Goal: Find specific page/section: Find specific page/section

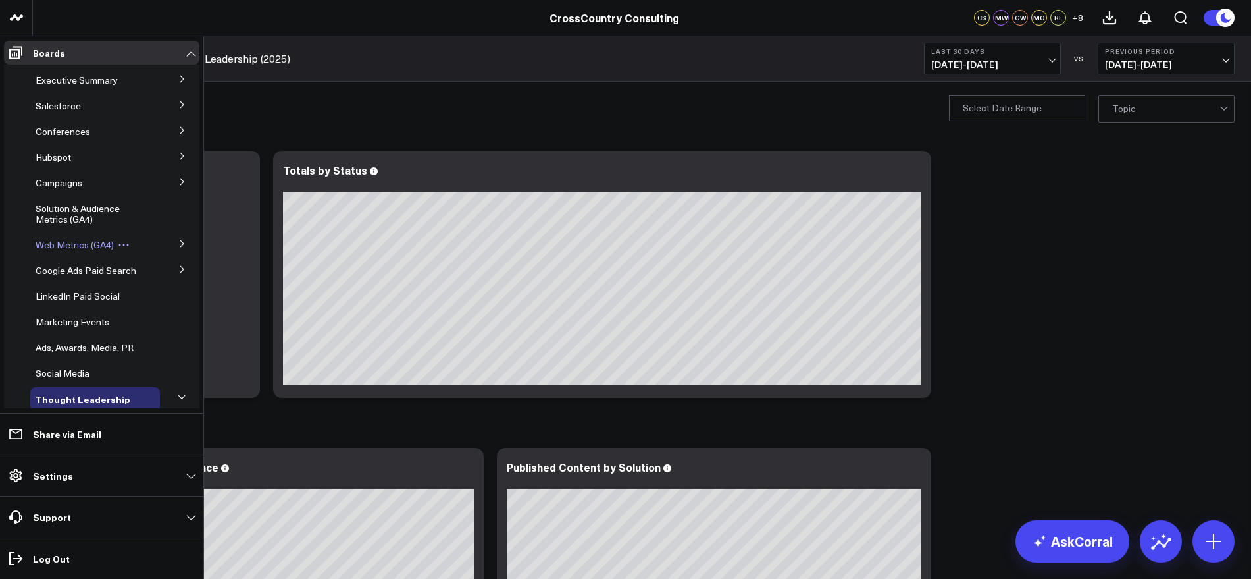
click at [91, 241] on span "Web Metrics (GA4)" at bounding box center [75, 244] width 78 height 13
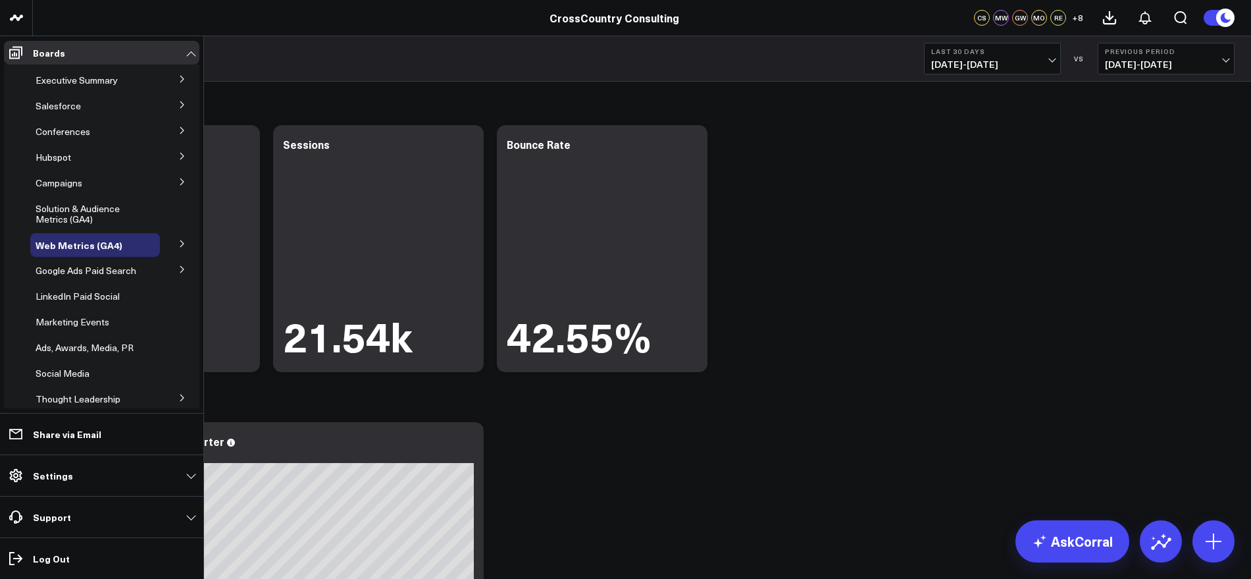
click at [178, 183] on icon at bounding box center [182, 182] width 8 height 8
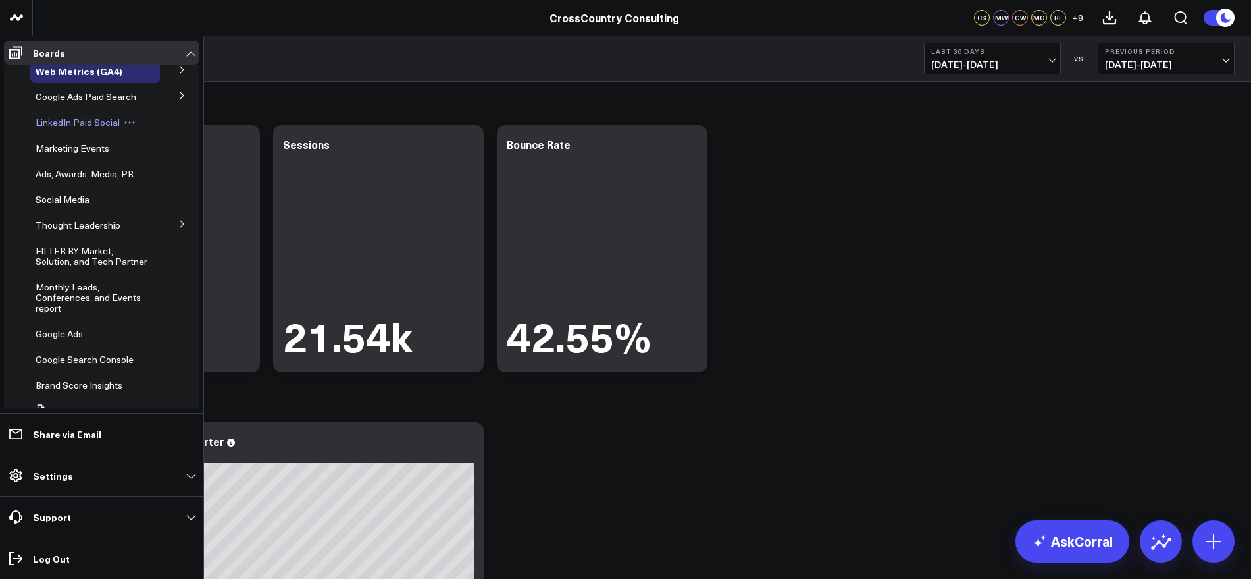
scroll to position [329, 0]
click at [72, 151] on span "Marketing Events" at bounding box center [73, 145] width 74 height 13
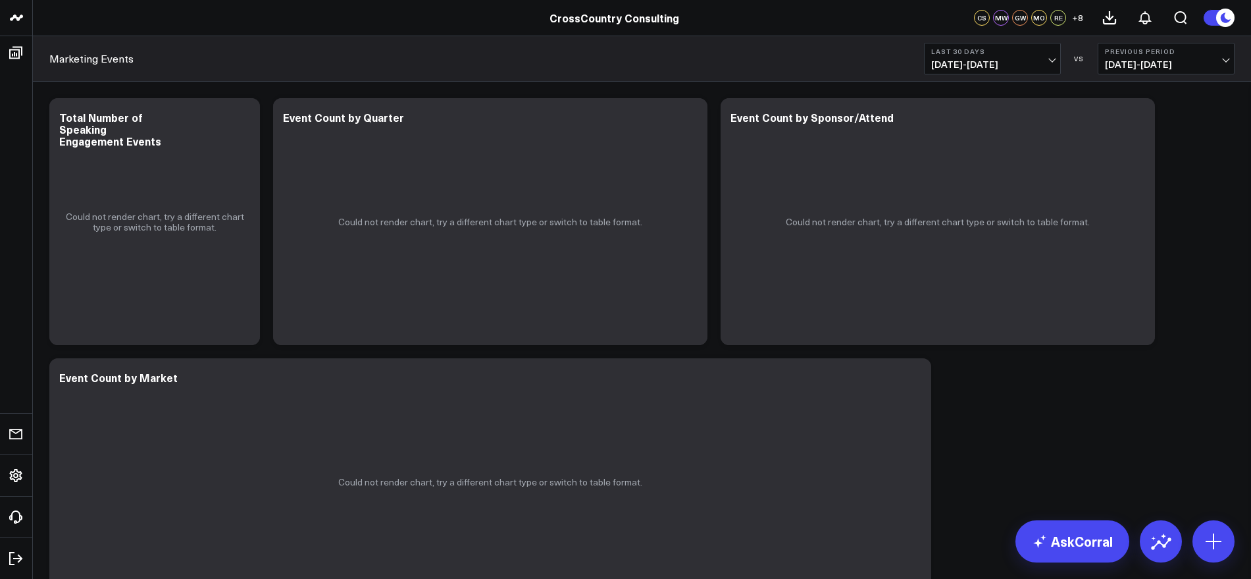
drag, startPoint x: 1238, startPoint y: 373, endPoint x: 1229, endPoint y: 373, distance: 8.6
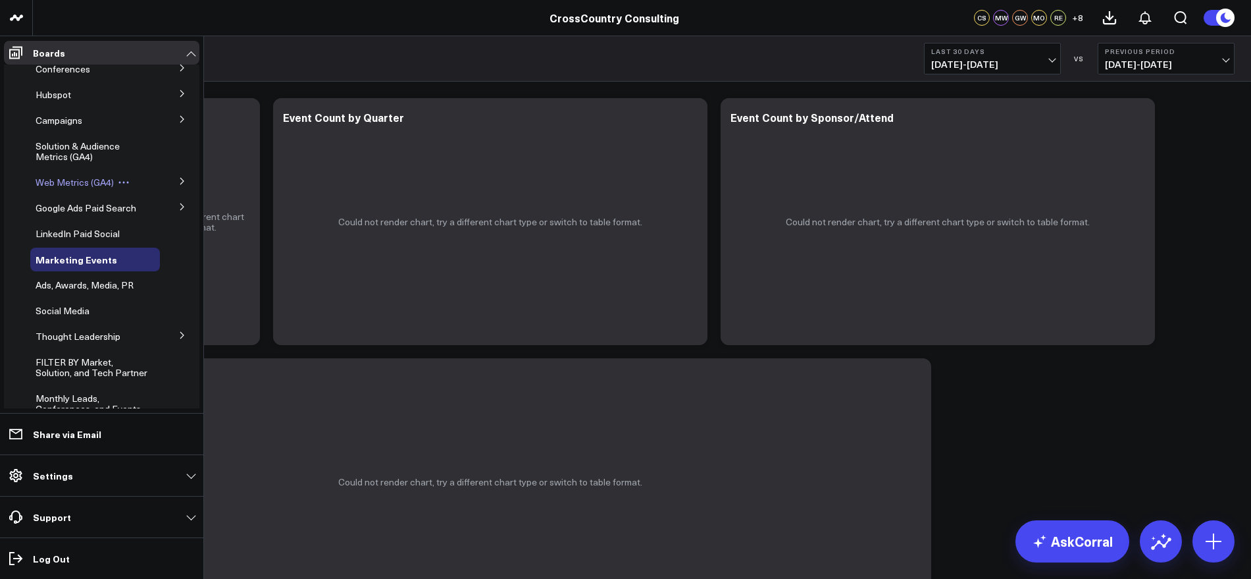
scroll to position [165, 0]
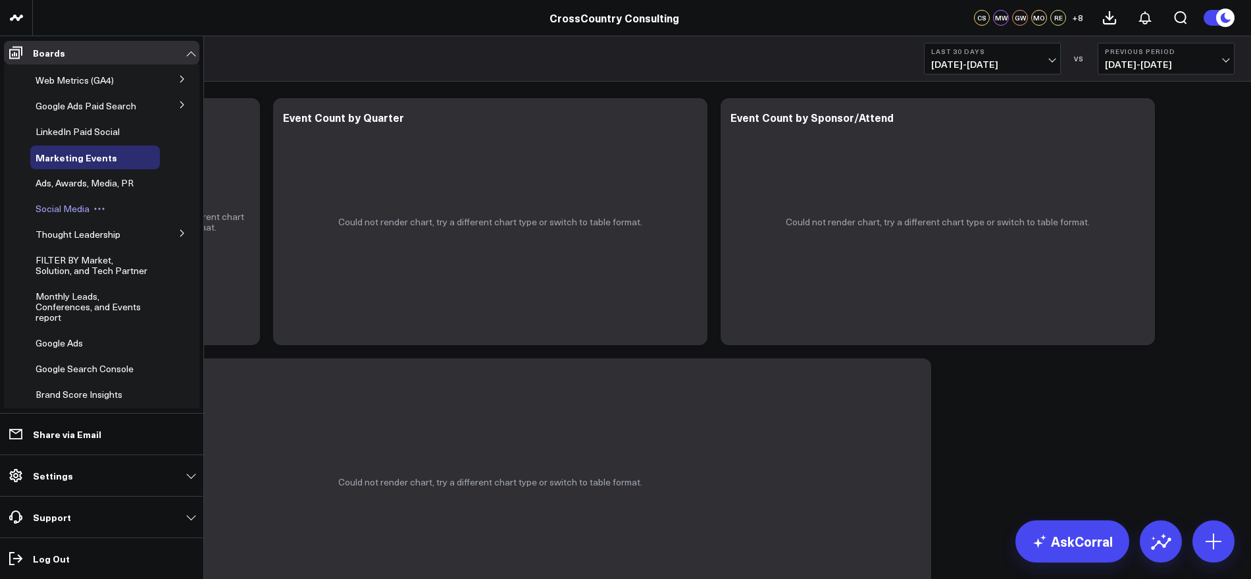
click at [76, 215] on span "Social Media" at bounding box center [63, 208] width 54 height 13
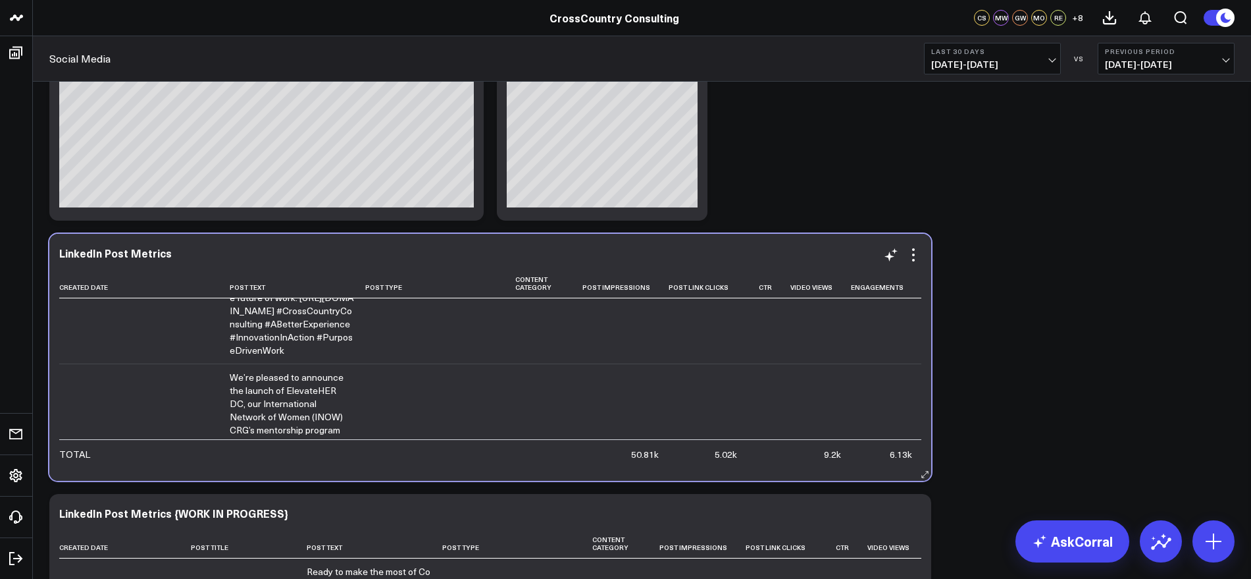
scroll to position [1399, 0]
